Goal: Task Accomplishment & Management: Complete application form

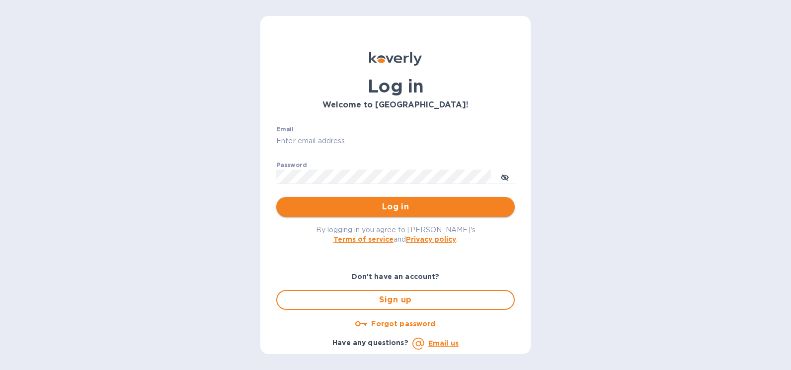
type input "officeusa@rrmechatronics.com"
click at [394, 208] on span "Log in" at bounding box center [395, 207] width 223 height 12
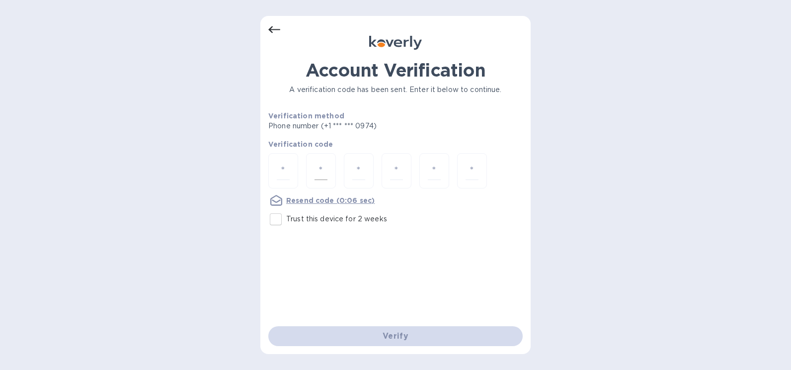
click at [334, 169] on div at bounding box center [321, 170] width 30 height 35
click at [275, 171] on div at bounding box center [283, 170] width 30 height 35
type input "9"
type input "6"
type input "0"
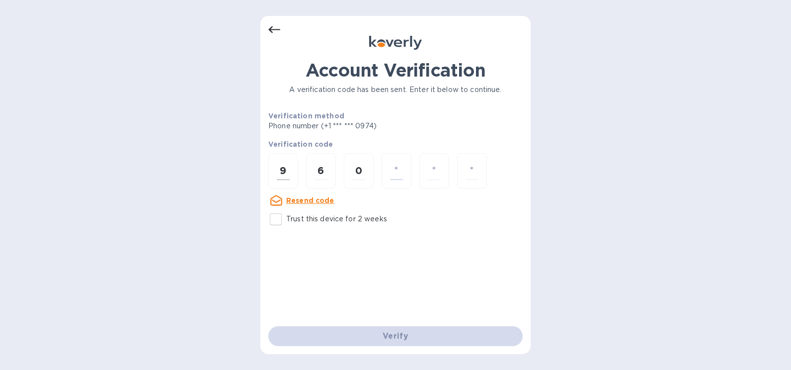
type input "4"
type input "9"
type input "6"
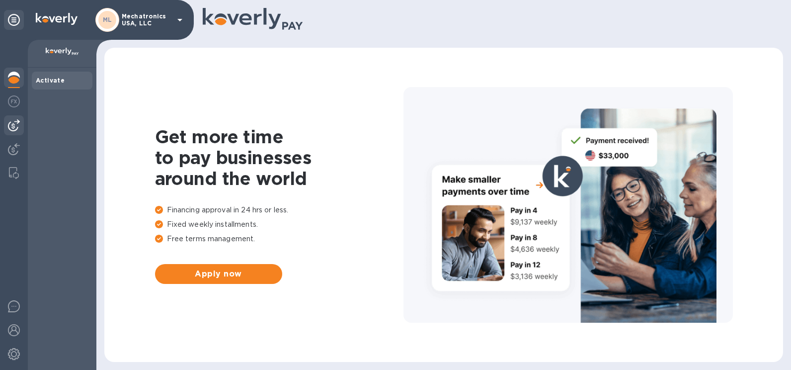
click at [14, 122] on img at bounding box center [14, 125] width 12 height 12
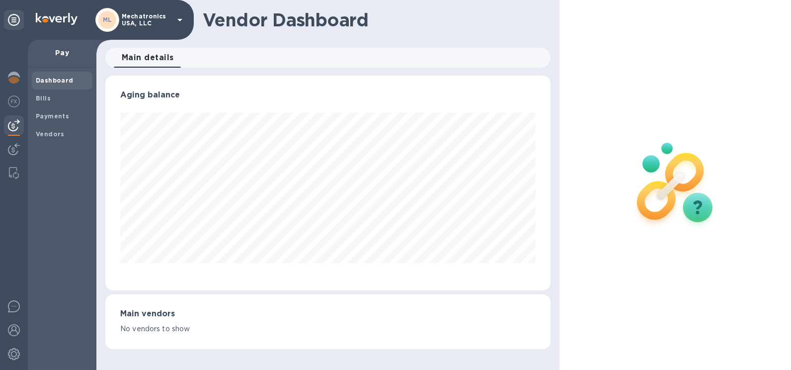
scroll to position [215, 445]
click at [41, 96] on b "Bills" at bounding box center [43, 97] width 15 height 7
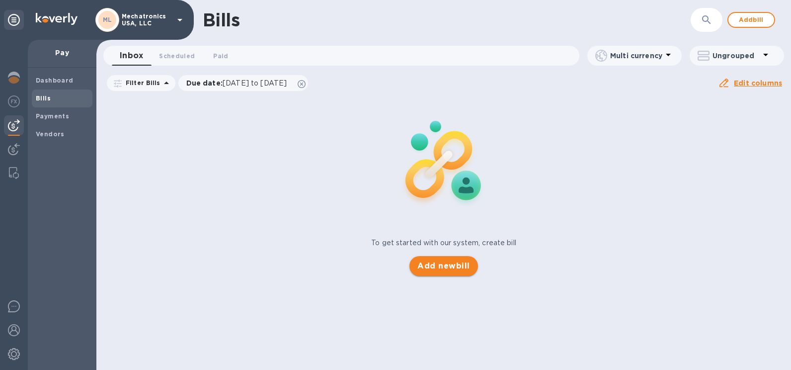
click at [444, 266] on span "Add new bill" at bounding box center [443, 266] width 52 height 12
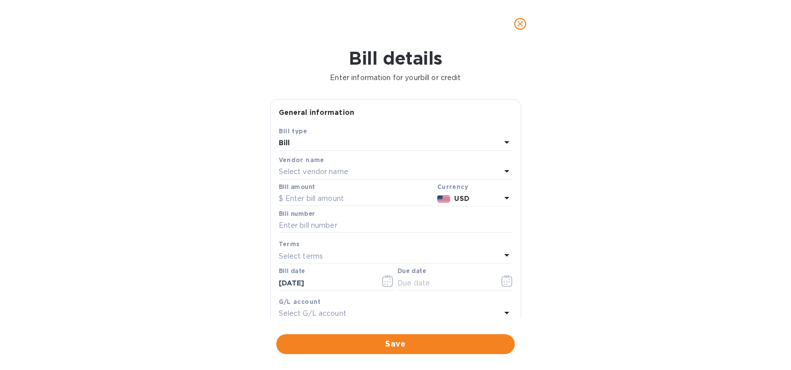
click at [316, 173] on p "Select vendor name" at bounding box center [314, 171] width 70 height 10
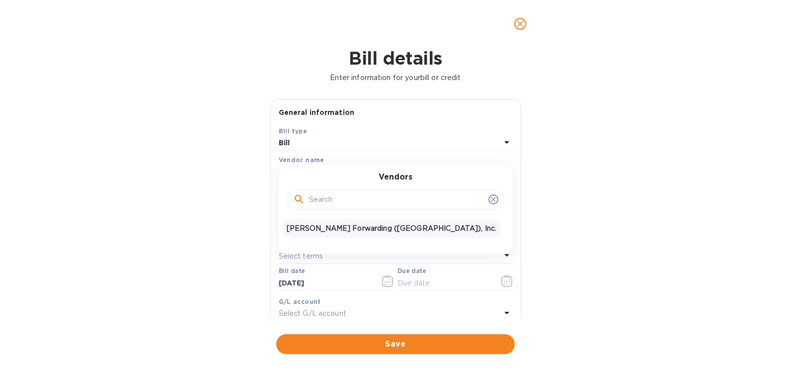
click at [312, 226] on p "[PERSON_NAME] Forwarding ([GEOGRAPHIC_DATA]), Inc." at bounding box center [392, 228] width 210 height 10
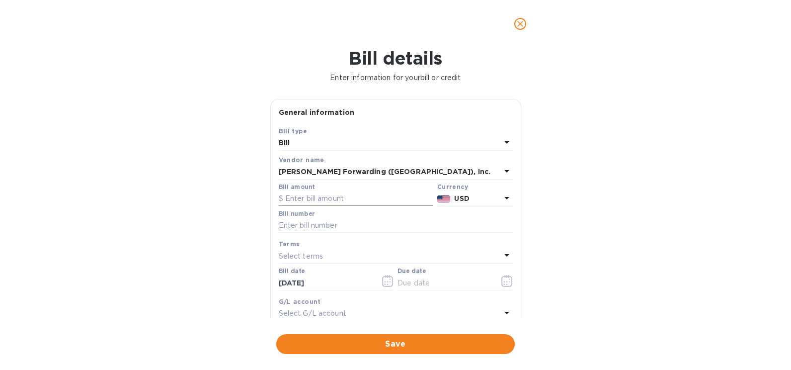
click at [307, 198] on input "text" at bounding box center [356, 198] width 155 height 15
type input "3,190.09"
click at [312, 229] on input "text" at bounding box center [396, 225] width 234 height 15
type input "BOS503343671"
click at [314, 255] on p "Select terms" at bounding box center [301, 256] width 45 height 10
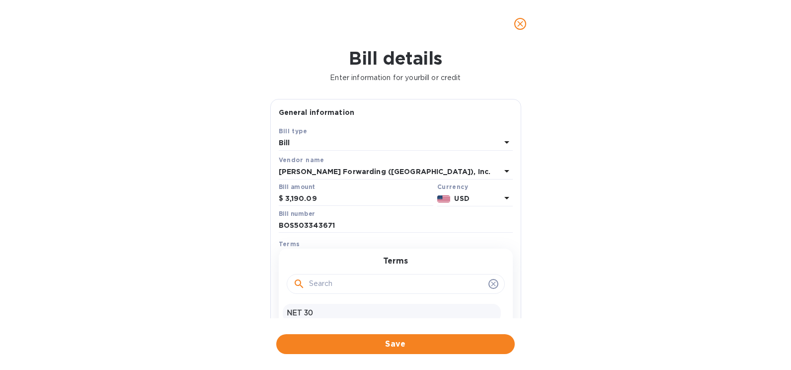
click at [300, 317] on p "NET 30" at bounding box center [392, 313] width 210 height 10
type input "[DATE]"
click at [384, 281] on icon "button" at bounding box center [387, 281] width 11 height 12
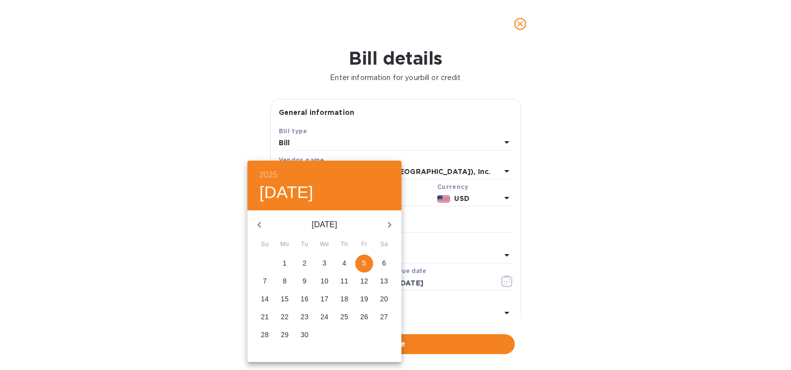
click at [257, 225] on icon "button" at bounding box center [259, 225] width 12 height 12
click at [364, 283] on p "8" at bounding box center [364, 281] width 4 height 10
type input "[DATE]"
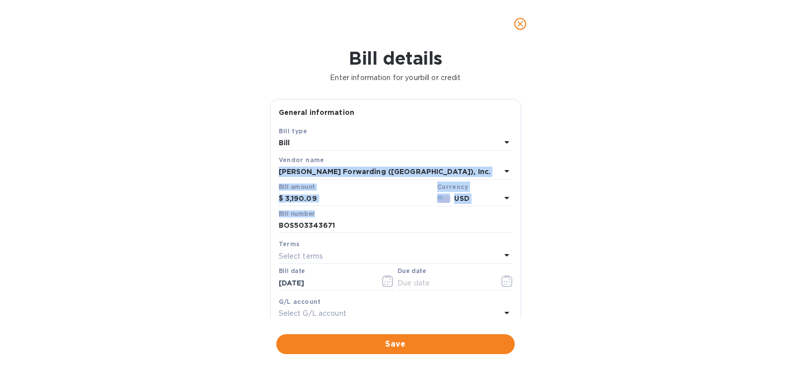
drag, startPoint x: 514, startPoint y: 158, endPoint x: 510, endPoint y: 225, distance: 66.7
click at [510, 225] on div "Save Bill type [PERSON_NAME] name [PERSON_NAME] Forwarding ([GEOGRAPHIC_DATA]),…" at bounding box center [396, 242] width 250 height 232
click at [502, 280] on icon "button" at bounding box center [506, 281] width 11 height 12
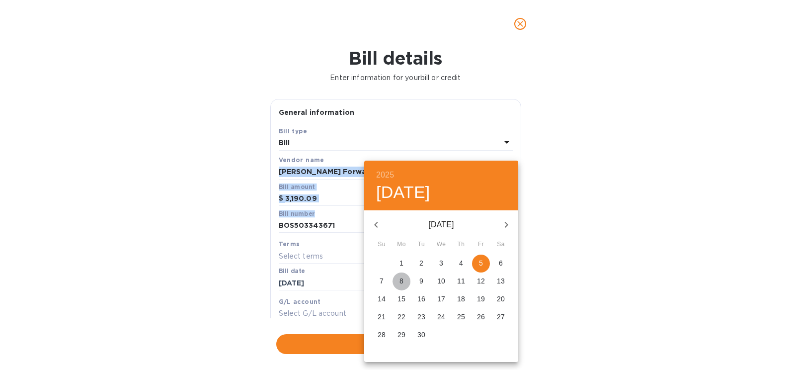
click at [400, 277] on p "8" at bounding box center [401, 281] width 4 height 10
type input "[DATE]"
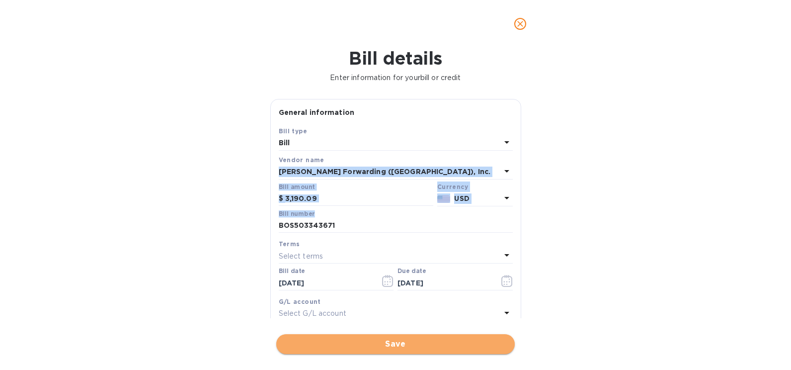
click at [399, 345] on span "Save" at bounding box center [395, 344] width 223 height 12
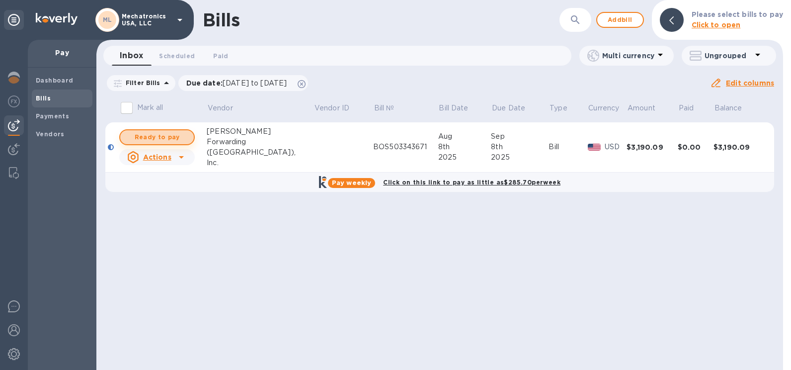
click at [151, 139] on span "Ready to pay" at bounding box center [157, 137] width 58 height 12
checkbox input "true"
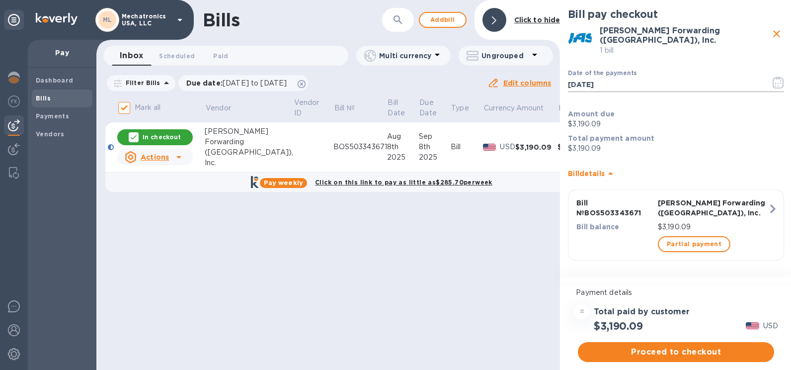
click at [779, 77] on icon "button" at bounding box center [778, 83] width 11 height 12
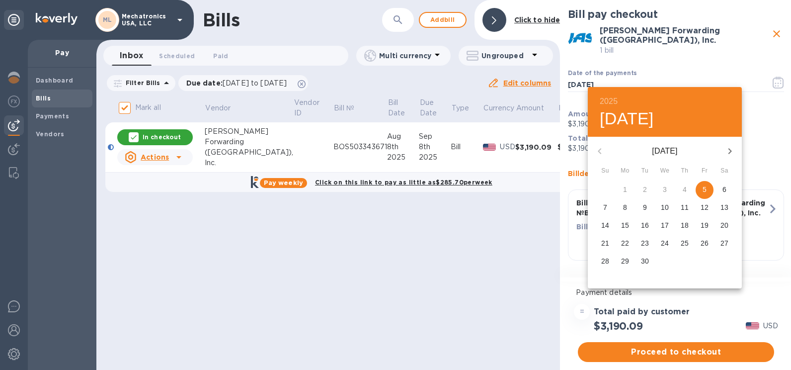
click at [623, 207] on p "8" at bounding box center [625, 207] width 4 height 10
type input "[DATE]"
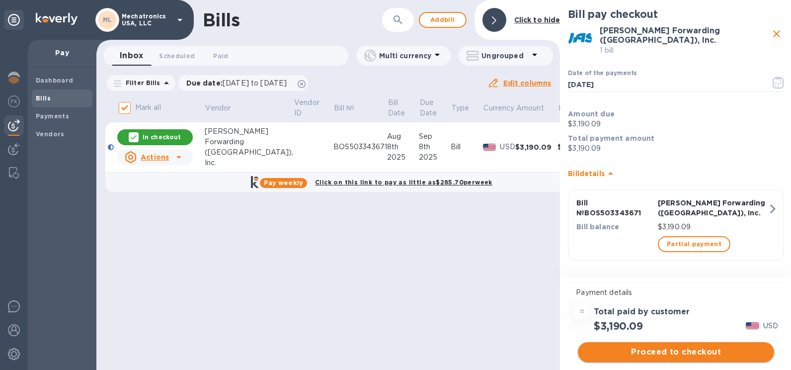
click at [672, 352] on span "Proceed to checkout" at bounding box center [676, 352] width 180 height 12
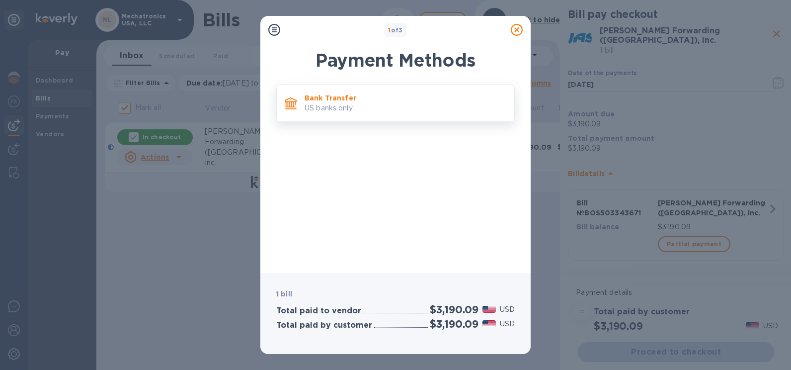
click at [322, 105] on p "US banks only." at bounding box center [406, 108] width 202 height 10
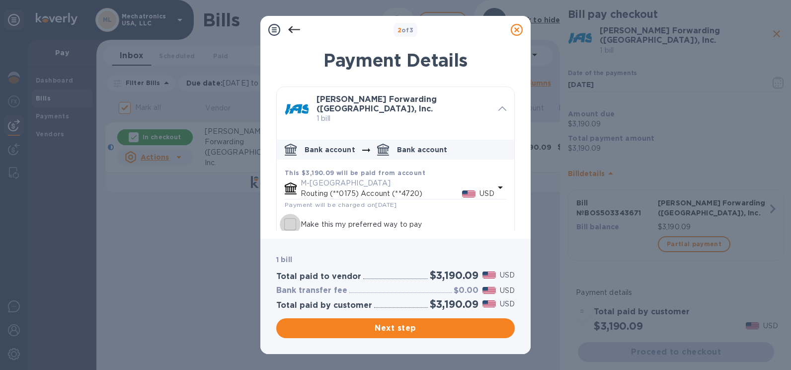
click at [293, 218] on input "Make this my preferred way to pay" at bounding box center [290, 224] width 21 height 21
checkbox input "true"
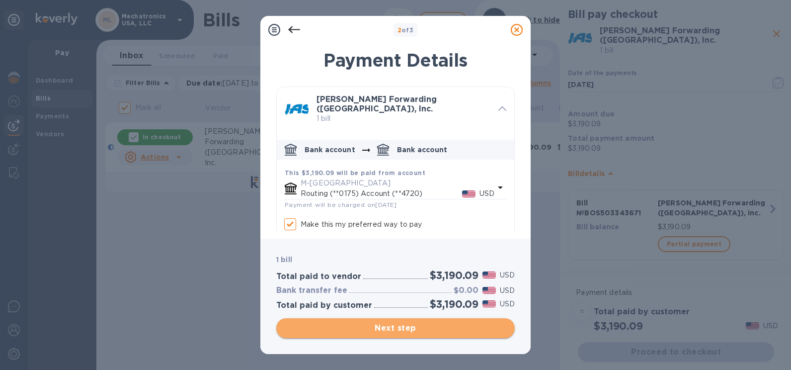
click at [392, 329] on span "Next step" at bounding box center [395, 328] width 223 height 12
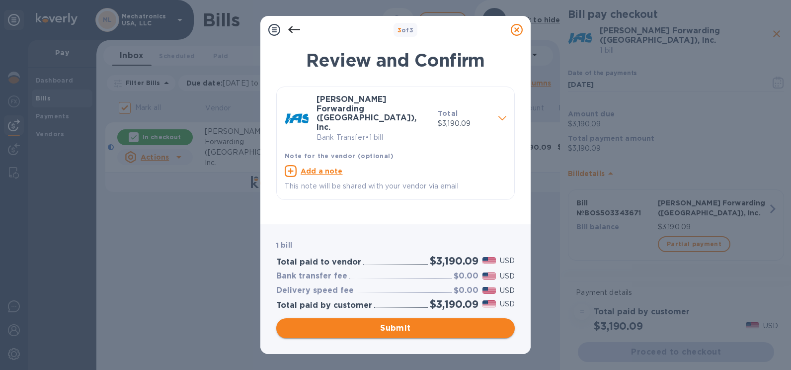
click at [398, 326] on span "Submit" at bounding box center [395, 328] width 223 height 12
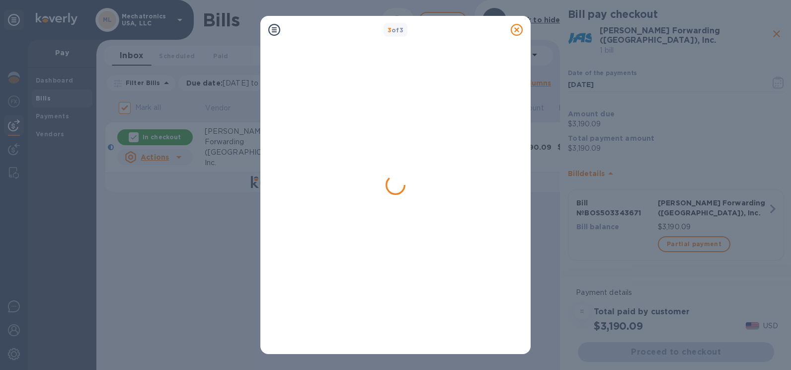
checkbox input "false"
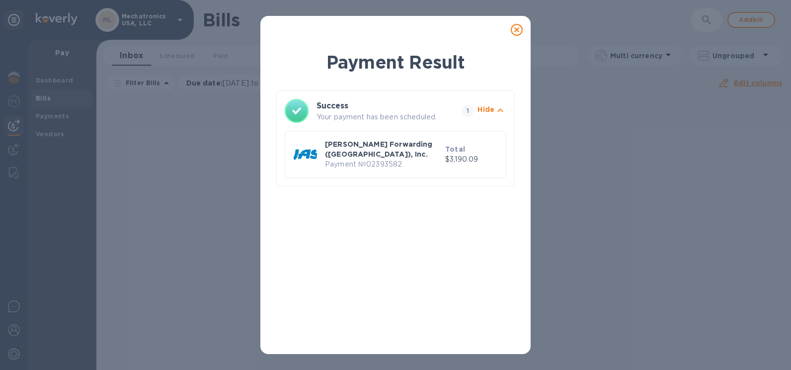
click at [515, 29] on icon at bounding box center [517, 30] width 12 height 12
